Goal: Transaction & Acquisition: Purchase product/service

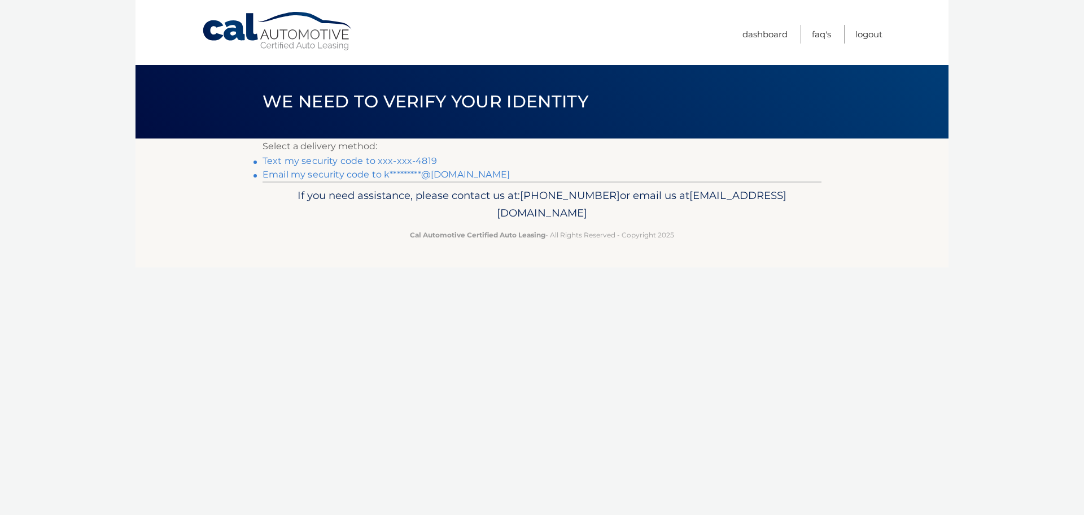
click at [373, 162] on link "Text my security code to xxx-xxx-4819" at bounding box center [350, 160] width 175 height 11
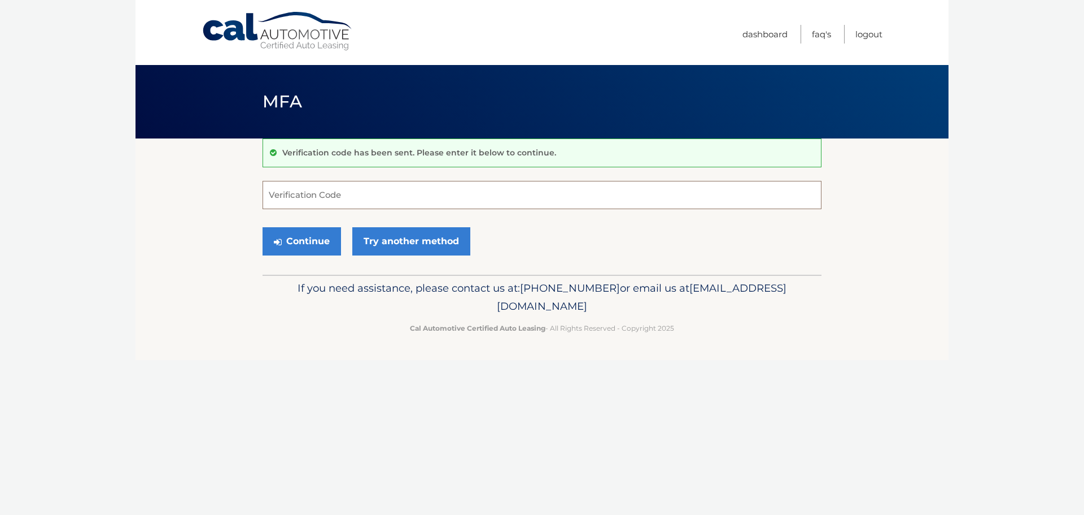
click at [325, 202] on input "Verification Code" at bounding box center [542, 195] width 559 height 28
type input "351910"
click at [284, 245] on button "Continue" at bounding box center [302, 241] width 79 height 28
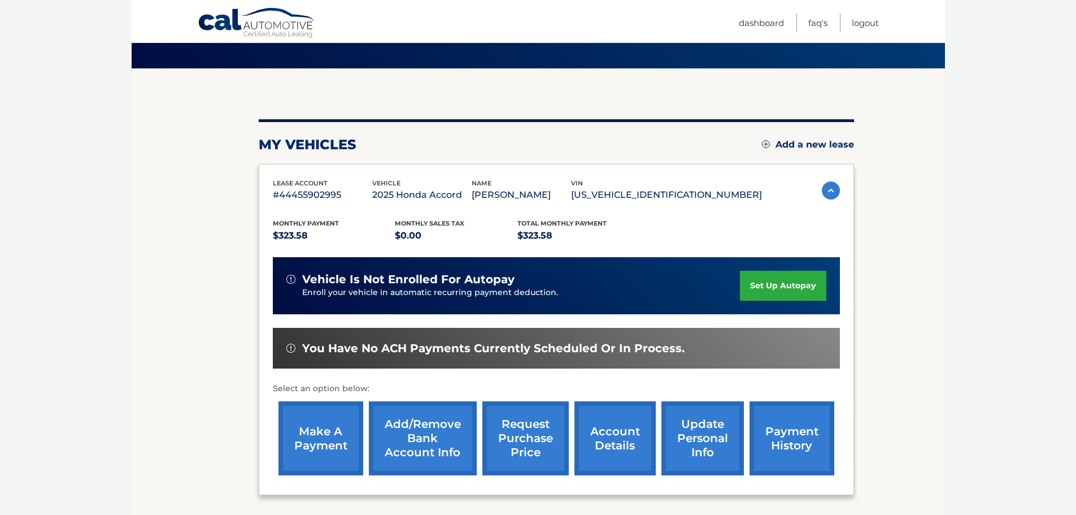
scroll to position [113, 0]
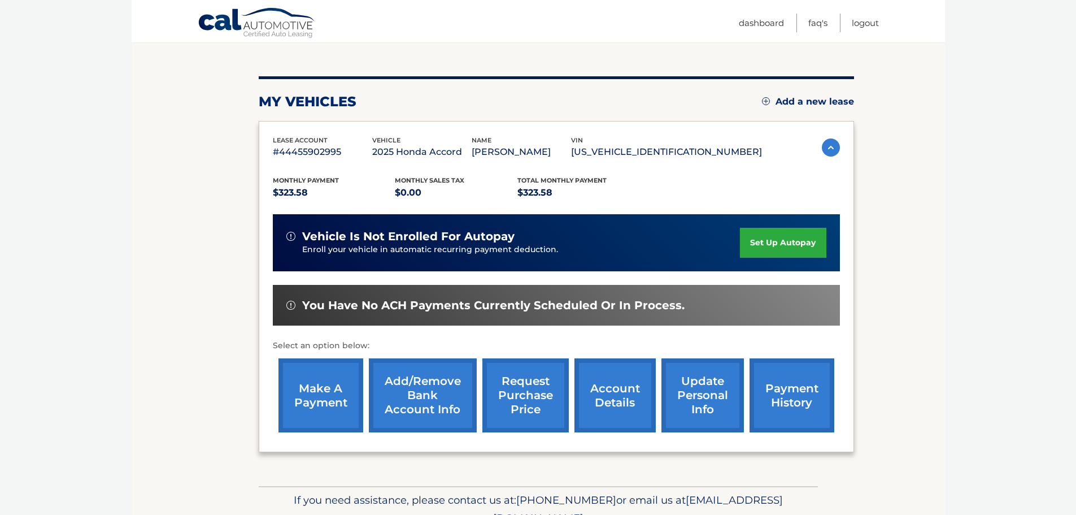
click at [326, 394] on link "make a payment" at bounding box center [320, 395] width 85 height 74
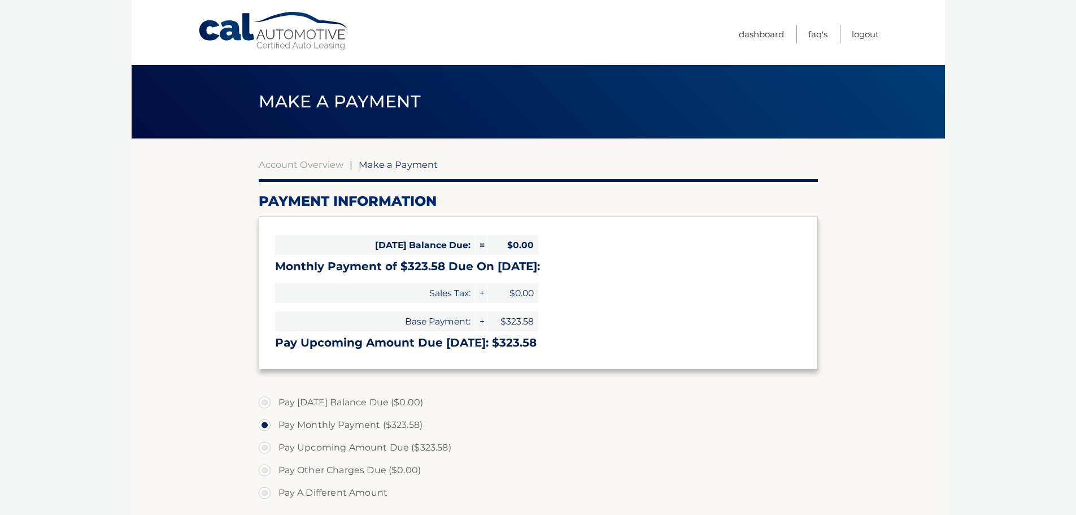
select select "MzI5MWI1NzYtYTQ4My00NjBjLWE0MjAtZThlMDEwMWJjZTFk"
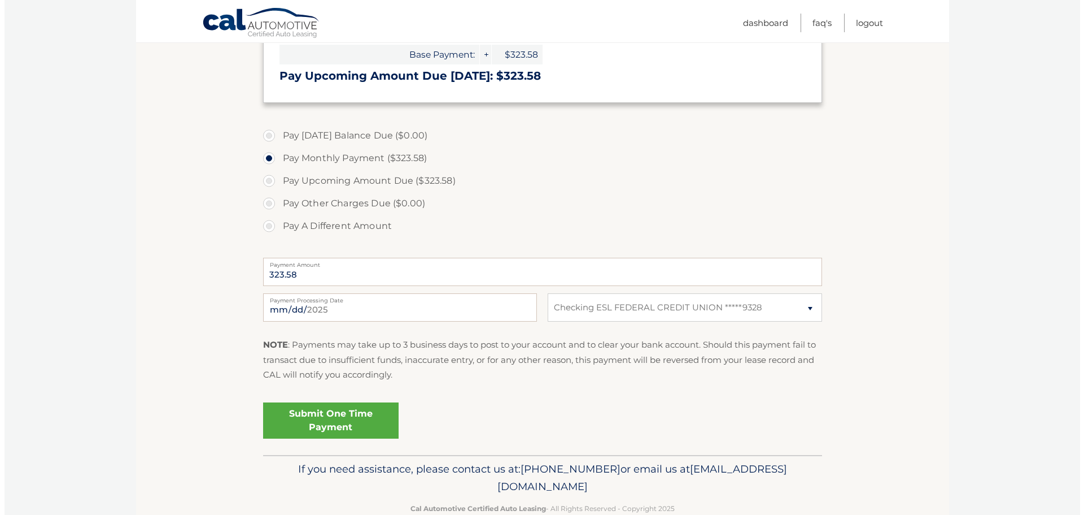
scroll to position [293, 0]
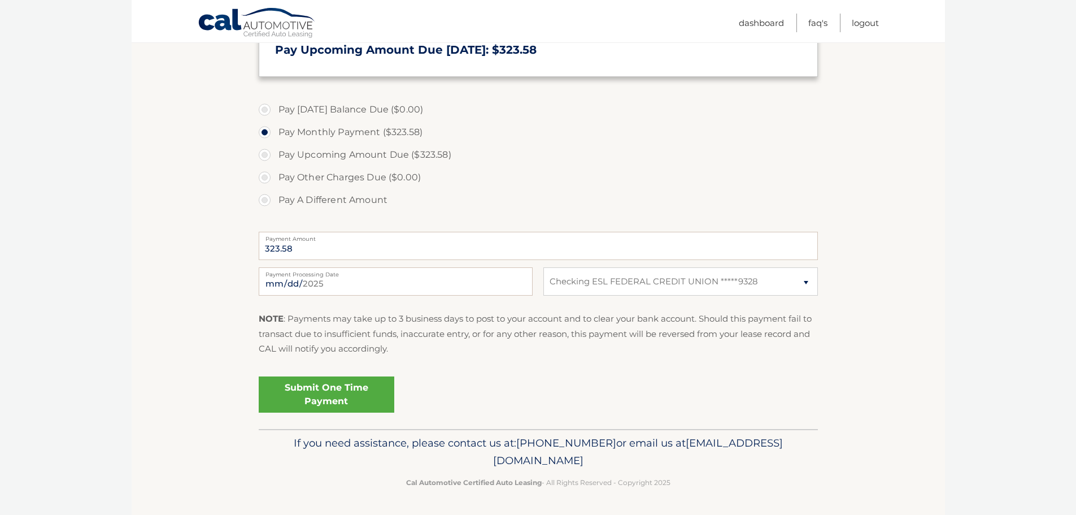
click at [337, 382] on link "Submit One Time Payment" at bounding box center [327, 394] width 136 height 36
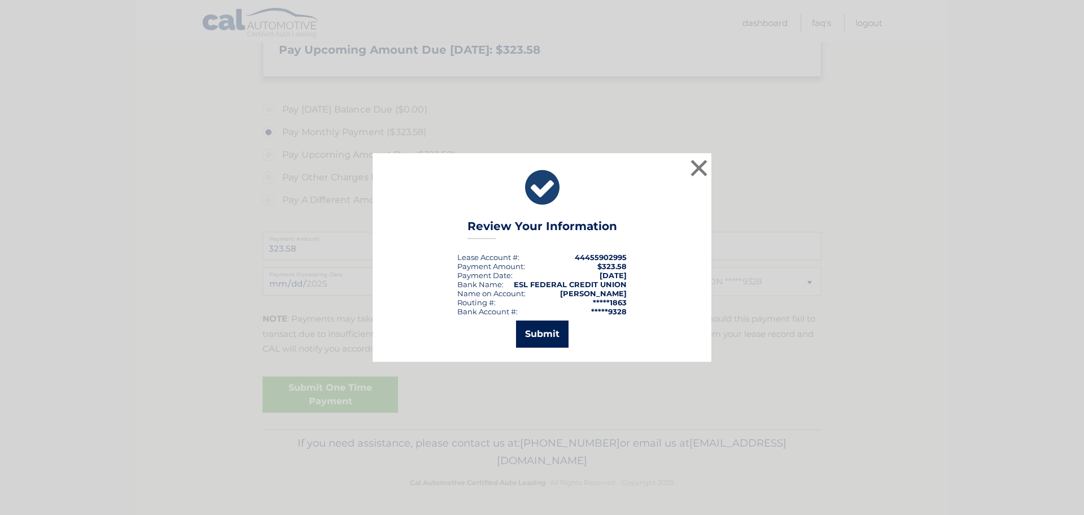
click at [556, 337] on button "Submit" at bounding box center [542, 333] width 53 height 27
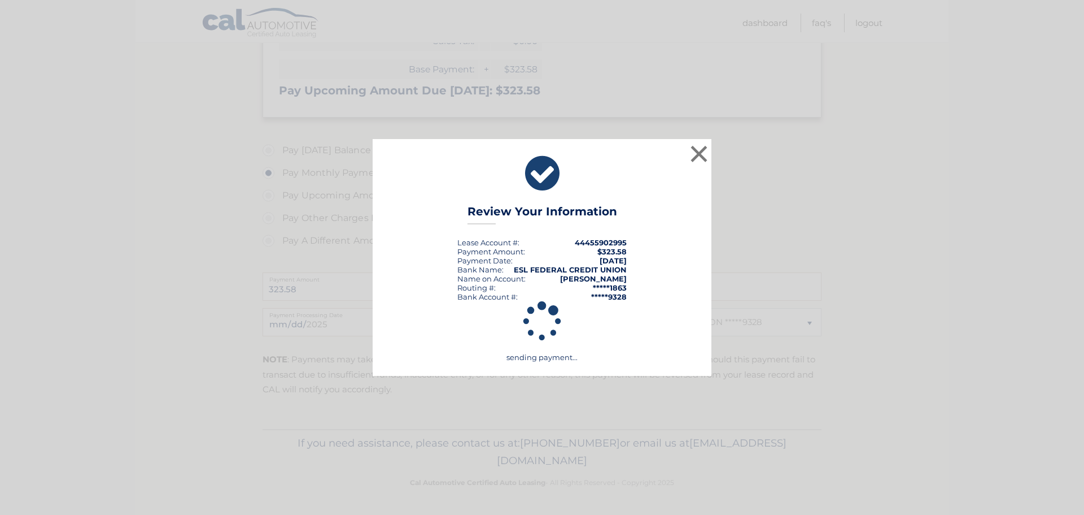
scroll to position [252, 0]
